Goal: Information Seeking & Learning: Check status

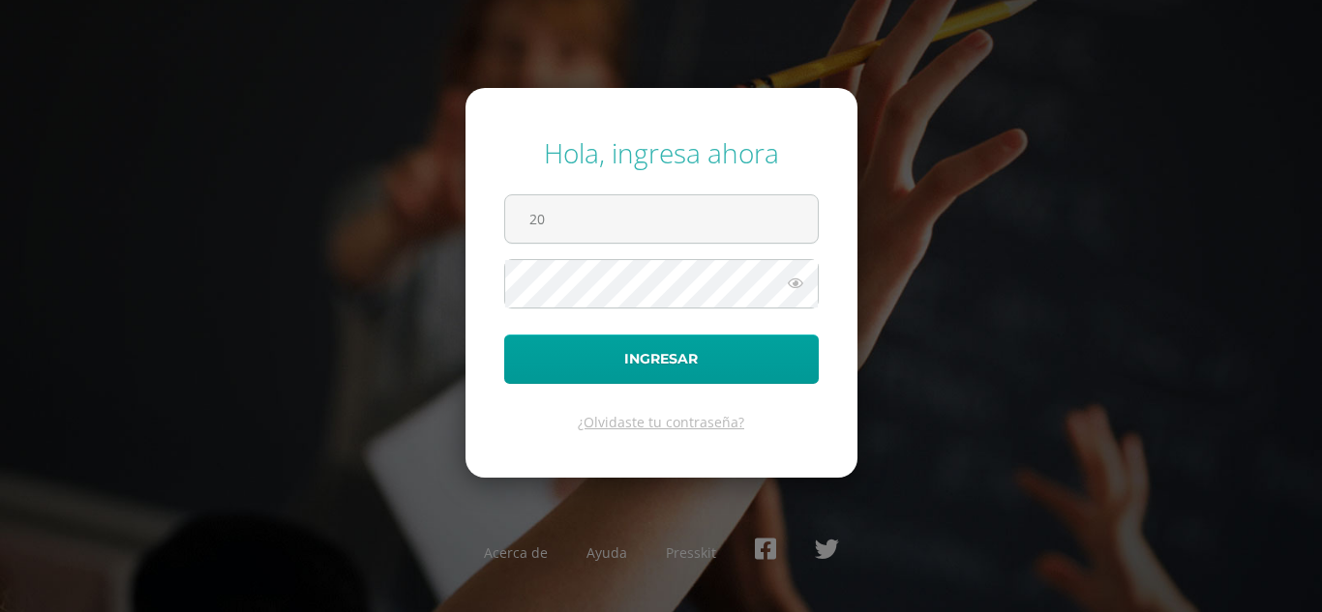
type input "2"
type input "andreayaxon2023@maiagt.org"
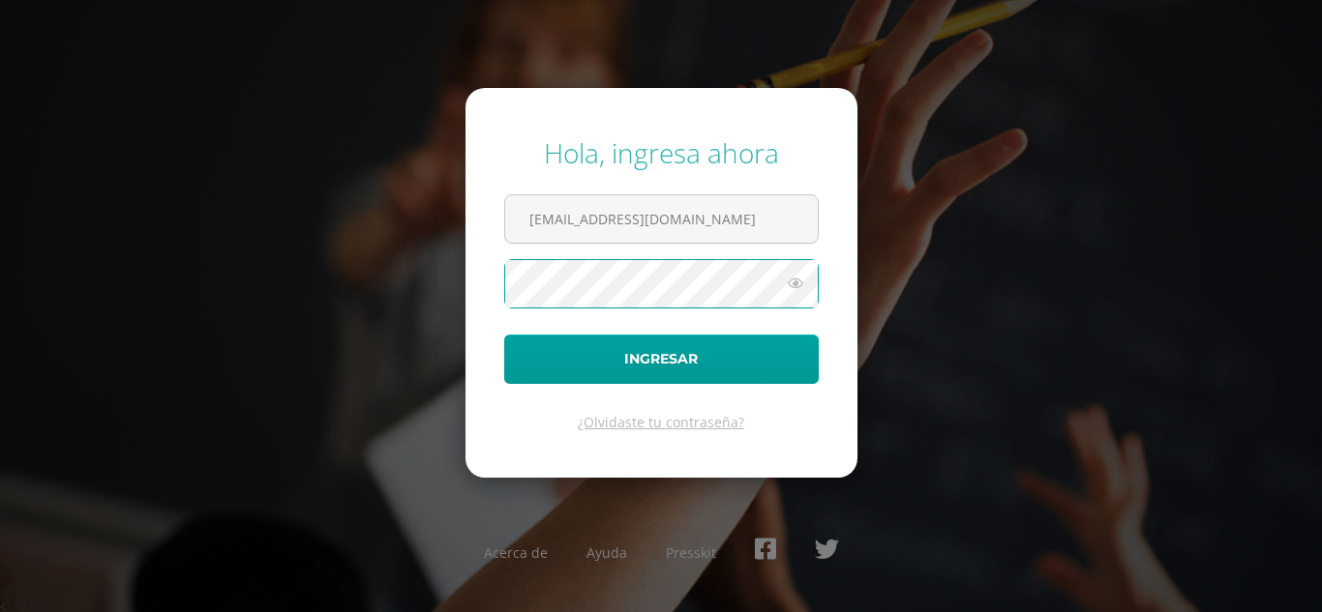
click at [504, 335] on button "Ingresar" at bounding box center [661, 359] width 314 height 49
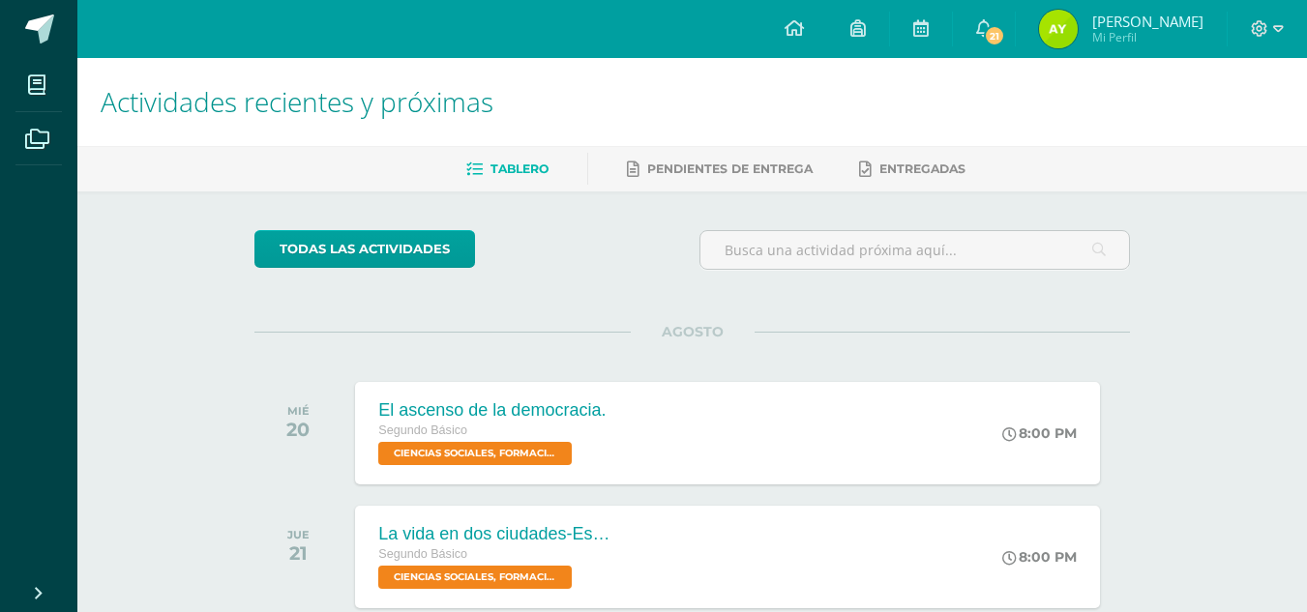
click at [1093, 30] on span "[PERSON_NAME] Mi Perfil" at bounding box center [1121, 29] width 172 height 39
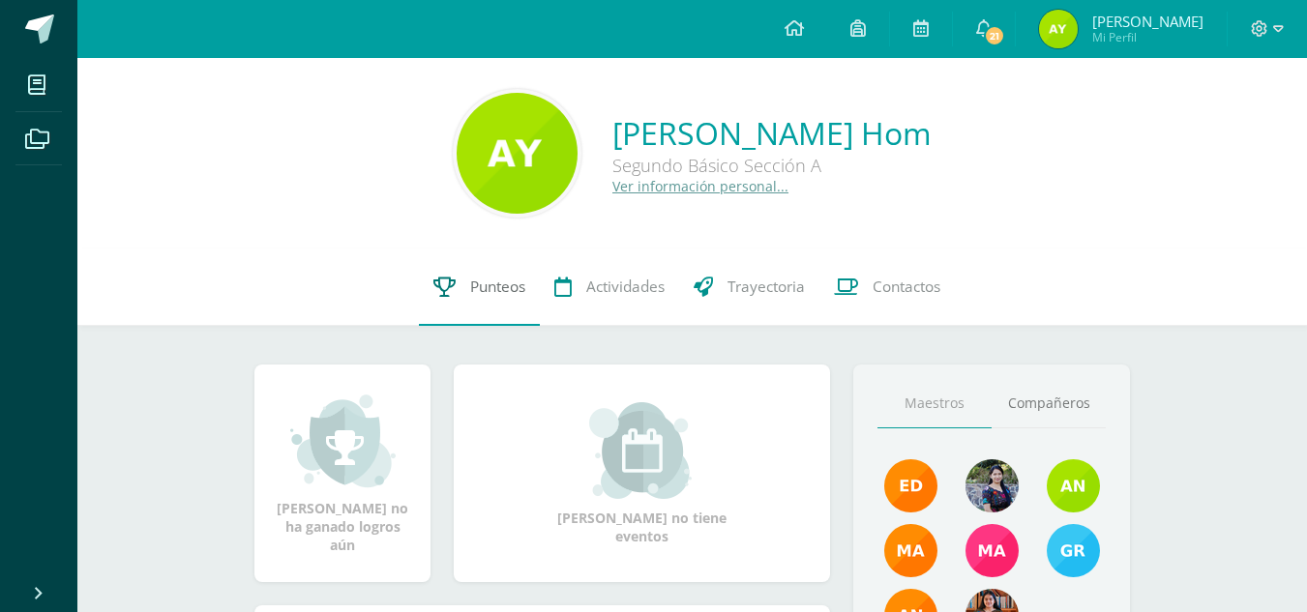
click at [491, 289] on span "Punteos" at bounding box center [497, 287] width 55 height 20
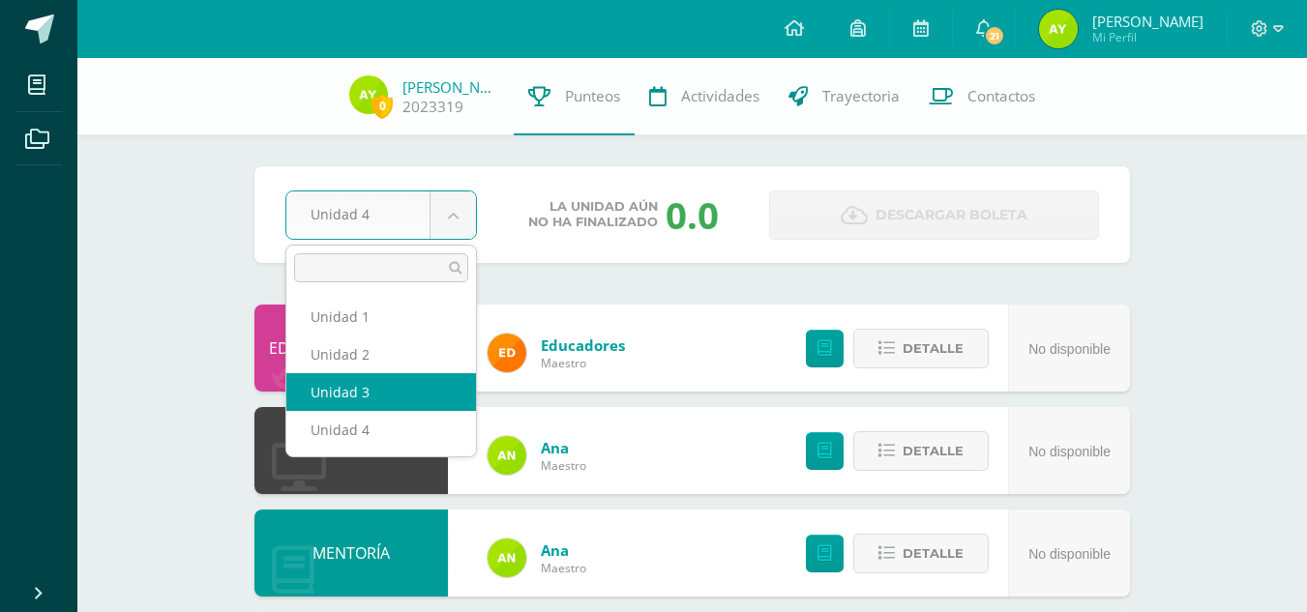
select select "Unidad 3"
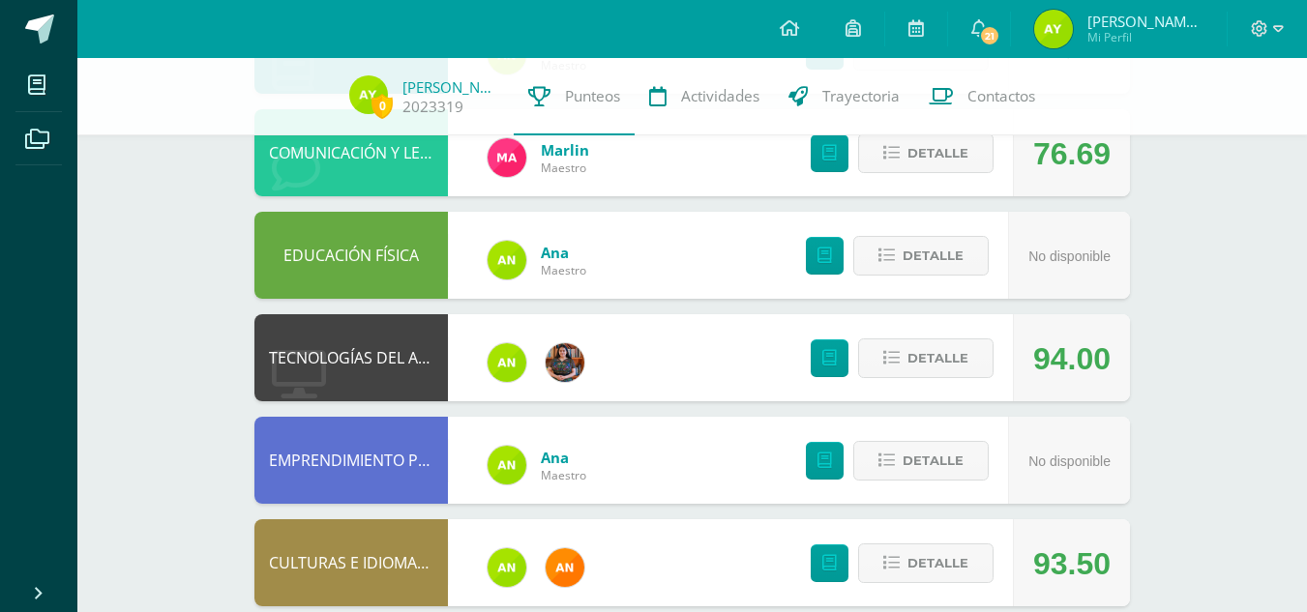
scroll to position [1049, 0]
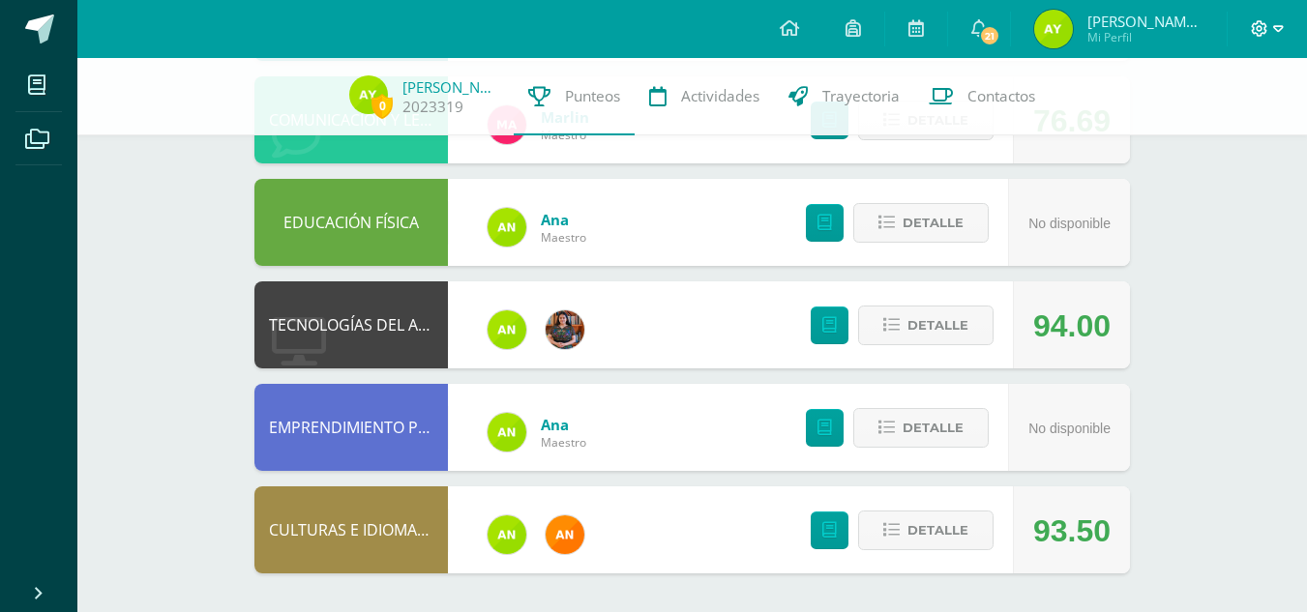
click at [1263, 33] on icon at bounding box center [1260, 28] width 16 height 16
click at [1206, 135] on span "Cerrar sesión" at bounding box center [1217, 131] width 87 height 18
